Goal: Find specific page/section: Find specific page/section

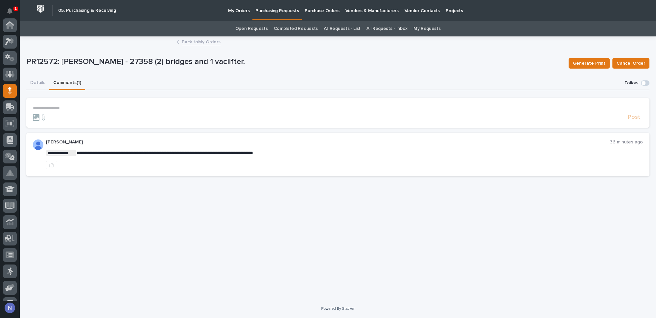
scroll to position [66, 0]
click at [37, 82] on button "Details" at bounding box center [37, 84] width 23 height 14
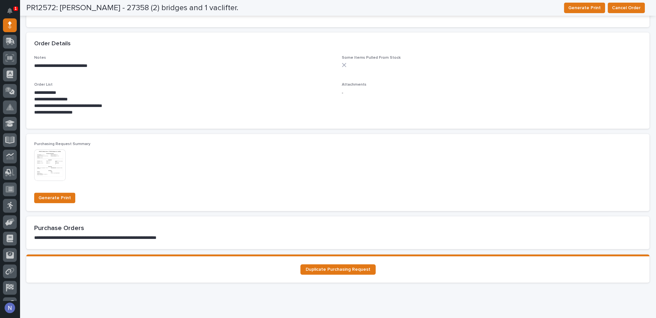
scroll to position [468, 0]
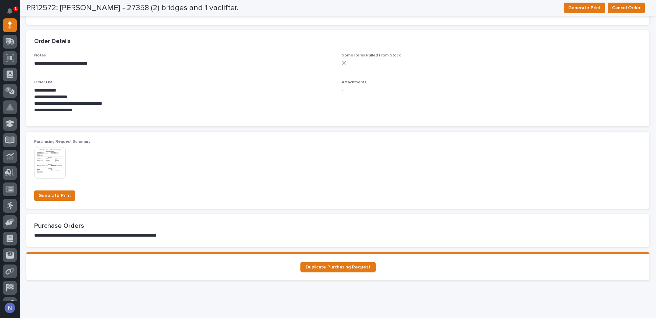
click at [58, 154] on img at bounding box center [50, 163] width 32 height 32
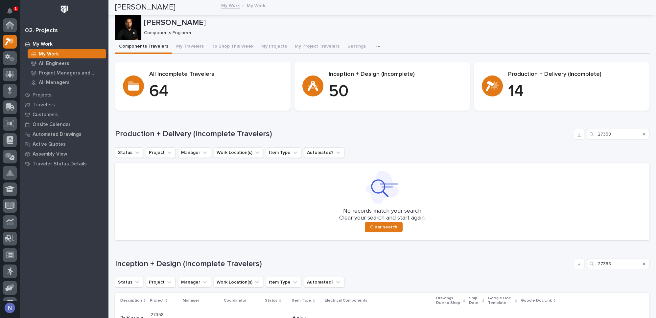
scroll to position [16, 0]
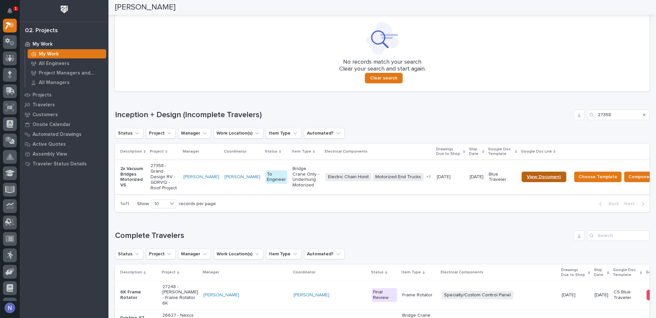
click at [537, 172] on link "View Document" at bounding box center [543, 177] width 45 height 11
drag, startPoint x: 609, startPoint y: 114, endPoint x: 567, endPoint y: 111, distance: 42.1
click at [567, 111] on div "Inception + Design (Incomplete Travelers) 27358" at bounding box center [382, 115] width 534 height 11
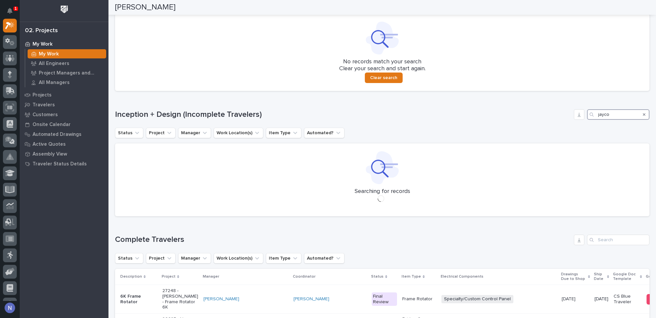
scroll to position [151, 0]
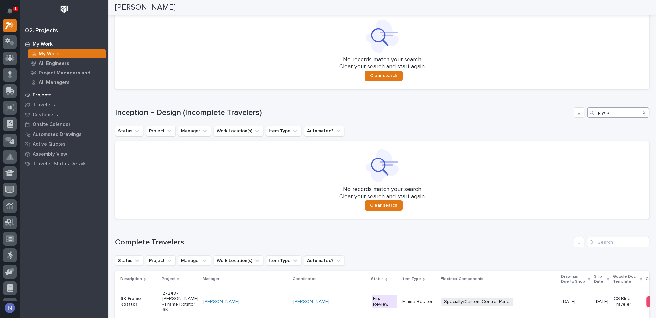
type input "jayco"
click at [53, 92] on div "Projects" at bounding box center [63, 94] width 85 height 9
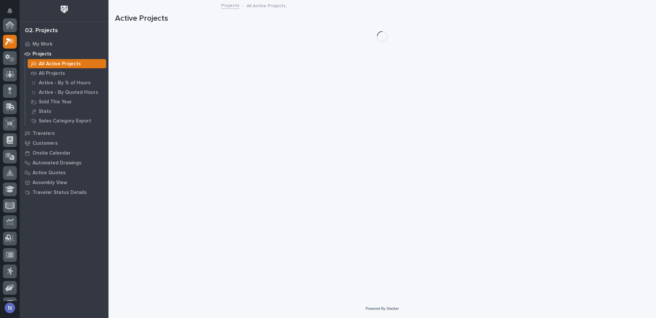
scroll to position [16, 0]
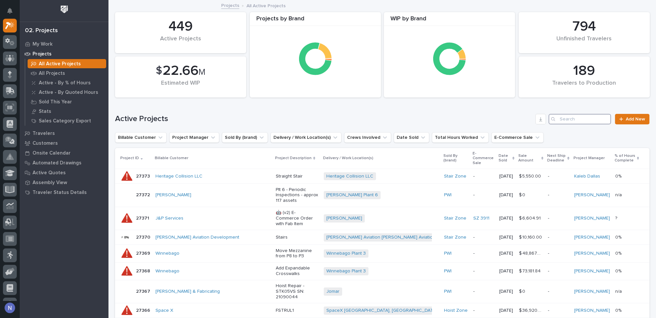
click at [561, 120] on input "Search" at bounding box center [579, 119] width 62 height 11
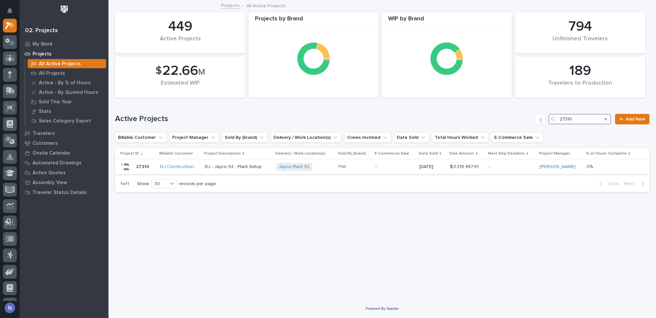
type input "27310"
click at [404, 162] on div "-" at bounding box center [394, 167] width 38 height 11
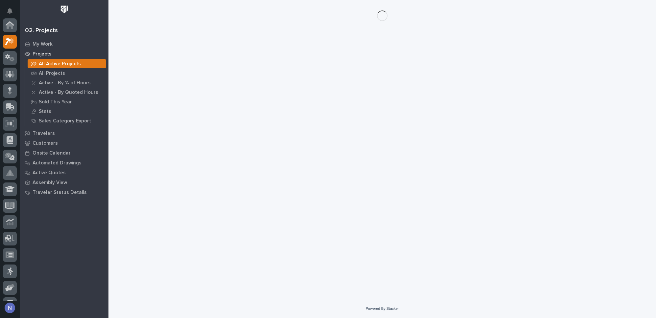
scroll to position [16, 0]
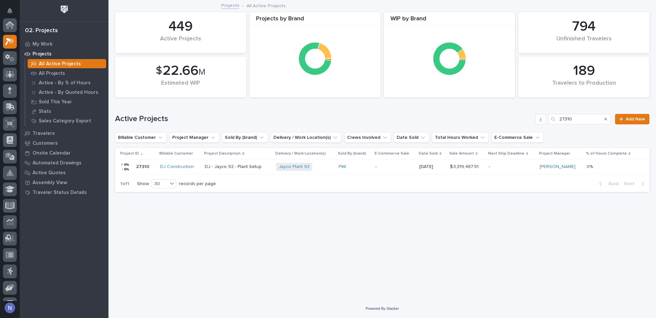
scroll to position [16, 0]
click at [403, 166] on p "-" at bounding box center [394, 167] width 38 height 6
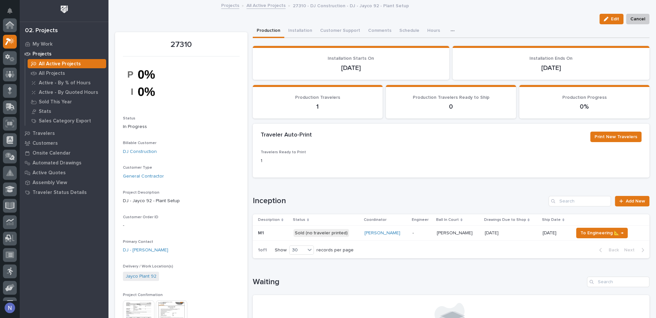
scroll to position [16, 0]
